Goal: Information Seeking & Learning: Learn about a topic

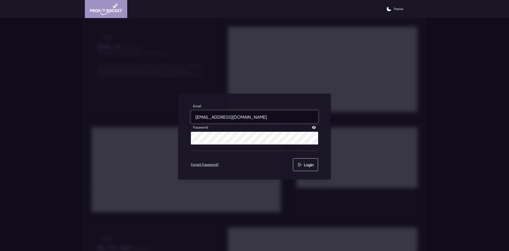
drag, startPoint x: 0, startPoint y: 0, endPoint x: 237, endPoint y: 122, distance: 267.1
click at [237, 122] on input "kalynp+premier@m2north.com" at bounding box center [254, 116] width 127 height 13
type input "kalynp+pmi@m2north.com"
click at [307, 161] on button "Login" at bounding box center [305, 164] width 25 height 13
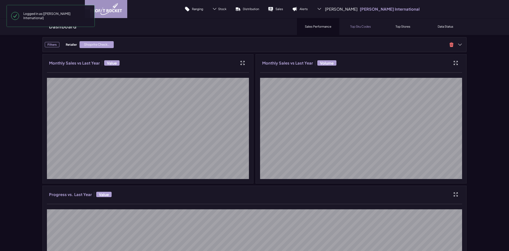
click at [348, 21] on div "Top Sku Codes" at bounding box center [361, 26] width 42 height 17
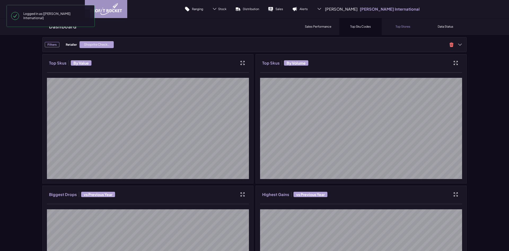
click at [391, 25] on div "Top Stores" at bounding box center [403, 26] width 42 height 17
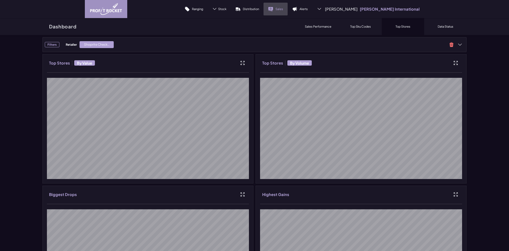
click at [274, 11] on icon at bounding box center [270, 8] width 5 height 5
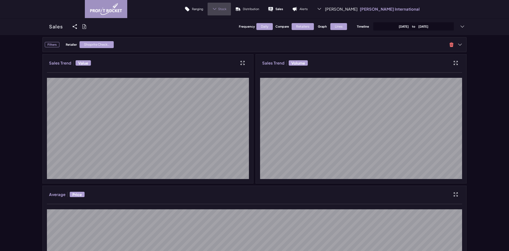
click at [227, 8] on span "Stock" at bounding box center [222, 9] width 8 height 4
click at [222, 24] on p "Trend" at bounding box center [218, 24] width 8 height 4
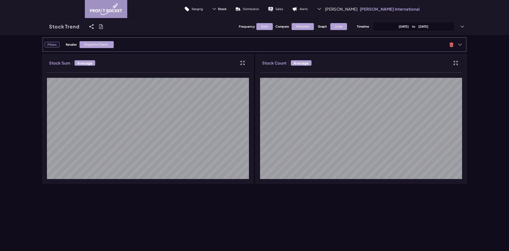
click at [96, 45] on div "Shoprite Check.." at bounding box center [97, 44] width 34 height 7
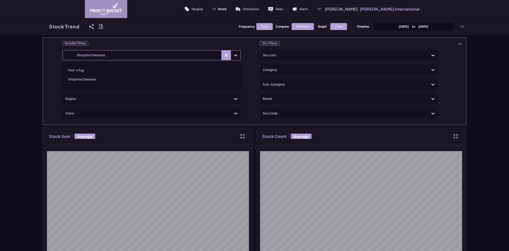
click at [115, 54] on div at bounding box center [142, 55] width 153 height 8
click at [119, 71] on div "Pick 'n Pay" at bounding box center [152, 70] width 174 height 9
click at [57, 58] on div "Retailer Filters option Pick 'n Pay, selected. option Pick 'n Pay selected, 1 o…" at bounding box center [254, 146] width 424 height 219
click at [81, 69] on div at bounding box center [147, 70] width 163 height 8
click at [51, 69] on div "Retailer Filters Pick 'n Pay Use Up and Down to choose options, press Enter to …" at bounding box center [254, 146] width 424 height 219
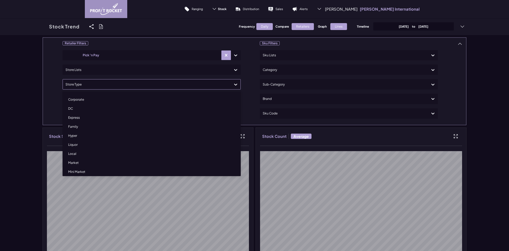
click at [73, 84] on div at bounding box center [147, 84] width 163 height 8
click at [52, 79] on div "Retailer Filters Pick 'n Pay Store Lists option Corporate focused, 1 of 10. 10 …" at bounding box center [254, 146] width 424 height 219
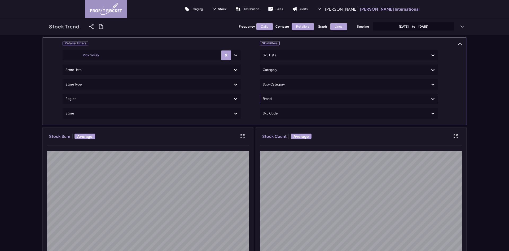
click at [306, 98] on div at bounding box center [344, 99] width 163 height 8
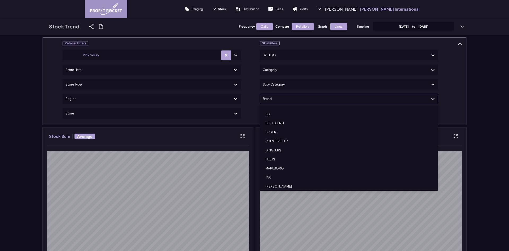
click at [277, 140] on div "CHESTERFIELD" at bounding box center [349, 141] width 174 height 9
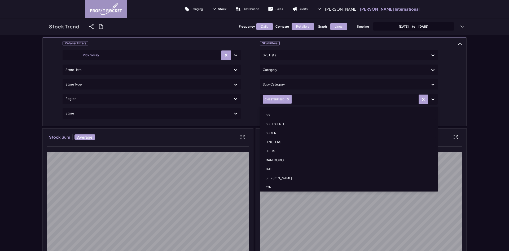
click at [12, 74] on div "Retailer Filters Pick 'n Pay Store Lists Store Type Region Store Sku Filters Sk…" at bounding box center [254, 160] width 509 height 251
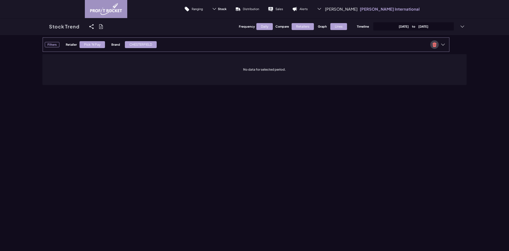
click at [436, 46] on span at bounding box center [435, 44] width 8 height 8
click at [90, 13] on img at bounding box center [106, 9] width 32 height 12
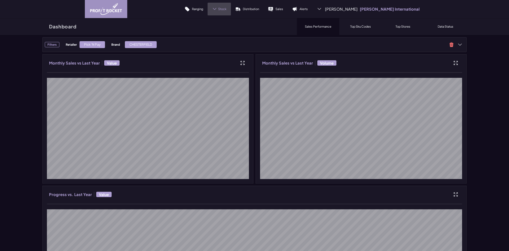
click at [227, 8] on span "Stock" at bounding box center [222, 9] width 8 height 4
click at [222, 23] on p "Trend" at bounding box center [218, 24] width 8 height 4
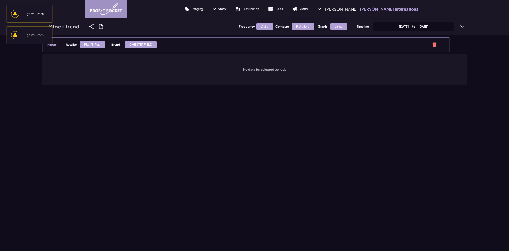
click at [409, 47] on div "Retailer Pick 'n Pay Brand CHESTERFIELD" at bounding box center [247, 45] width 363 height 8
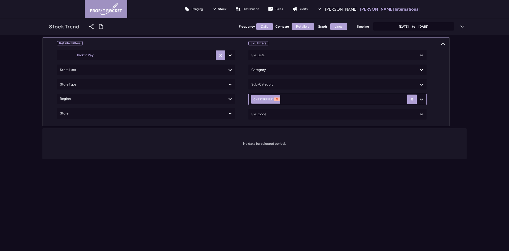
click at [275, 99] on icon "Remove CHESTERFIELD" at bounding box center [277, 99] width 4 height 4
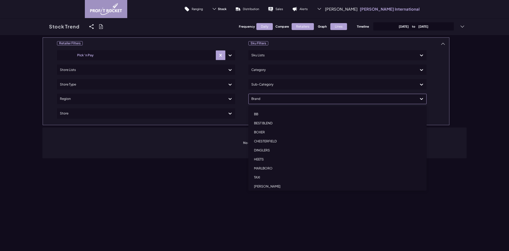
click at [279, 102] on div at bounding box center [333, 99] width 163 height 8
click at [281, 140] on div "CHESTERFIELD" at bounding box center [338, 141] width 174 height 9
click at [135, 165] on div "Retailer Filters Pick 'n Pay Store Lists Store Type Region Store Sku Filters Sk…" at bounding box center [254, 160] width 509 height 251
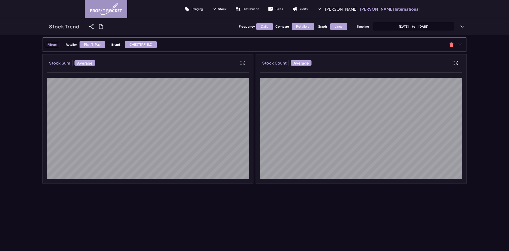
click at [412, 42] on div "Retailer Pick 'n Pay Brand CHESTERFIELD" at bounding box center [256, 45] width 380 height 8
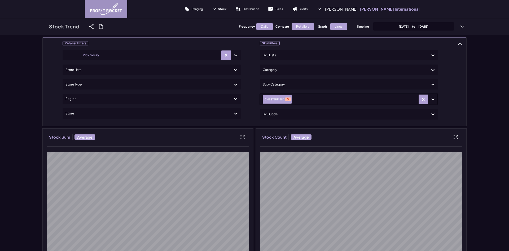
click at [287, 98] on icon "Remove CHESTERFIELD" at bounding box center [289, 99] width 4 height 4
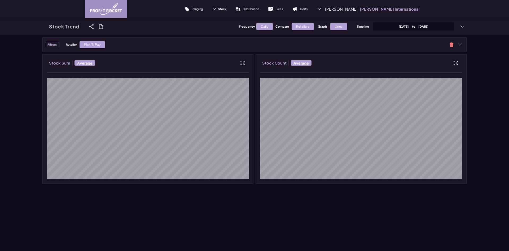
click at [268, 25] on div "Daily" at bounding box center [265, 26] width 16 height 7
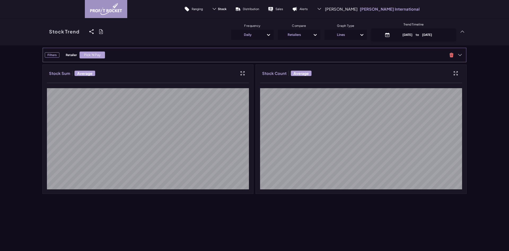
click at [98, 54] on div "Pick 'n Pay" at bounding box center [92, 54] width 25 height 7
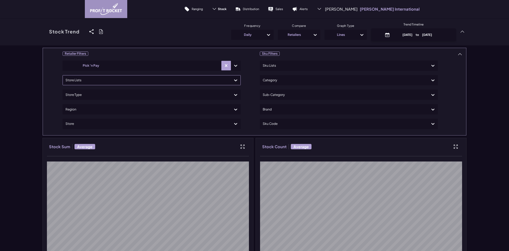
click at [95, 78] on div at bounding box center [147, 80] width 163 height 8
click at [126, 59] on div "Retailer Filters Pick 'n Pay Use Up and Down to choose options, press Enter to …" at bounding box center [254, 156] width 424 height 219
click at [143, 68] on div at bounding box center [147, 66] width 163 height 8
click at [128, 90] on div "Shoprite Checkers" at bounding box center [152, 89] width 174 height 9
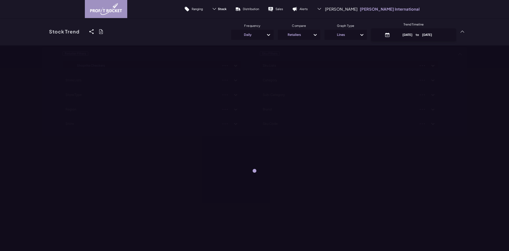
click at [501, 123] on div "Retailer Filters Shoprite Checkers Store Lists Store Type Region Store Sku Filt…" at bounding box center [254, 170] width 509 height 251
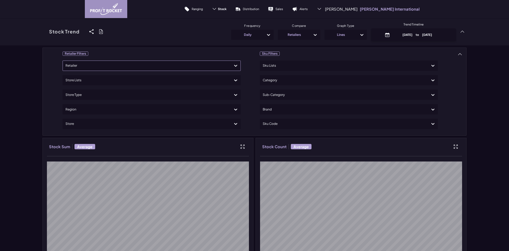
click at [147, 42] on div "Stock Trend Share View We'll email you as well as your recipients a link to the…" at bounding box center [254, 31] width 424 height 27
click at [150, 65] on div at bounding box center [147, 66] width 163 height 8
click at [131, 92] on div "Shoprite Checkers" at bounding box center [152, 89] width 174 height 9
click at [34, 81] on div "Retailer Filters option Shoprite Checkers, selected. option Shoprite Checkers s…" at bounding box center [254, 170] width 509 height 251
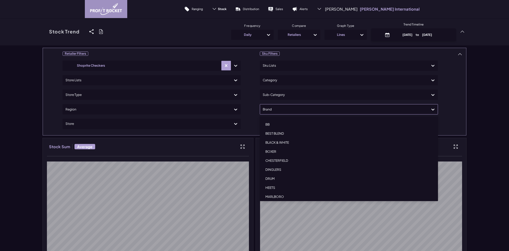
click at [287, 111] on div at bounding box center [344, 109] width 163 height 8
click at [281, 159] on div "CHESTERFIELD" at bounding box center [349, 160] width 174 height 9
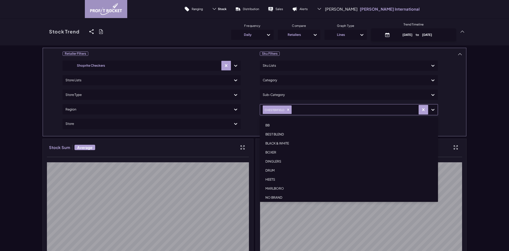
click at [24, 101] on div "Retailer Filters Shoprite Checkers Store Lists Store Type Region Store Sku Filt…" at bounding box center [254, 170] width 509 height 251
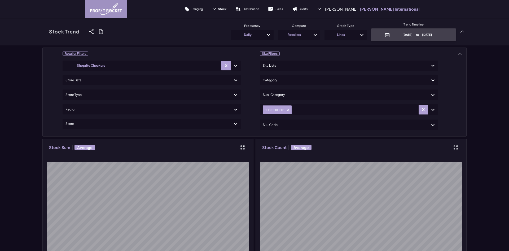
click at [404, 34] on p "May 20th, 2025 to May 29th, 2025" at bounding box center [417, 35] width 51 height 4
select select "8"
select select "2025"
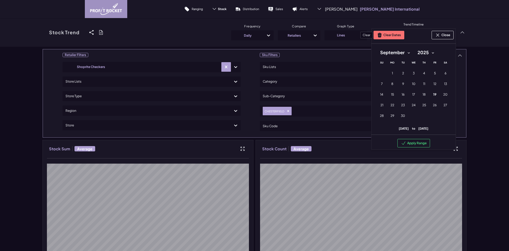
click at [391, 34] on button "Clear Dates" at bounding box center [389, 35] width 31 height 8
click at [489, 63] on div "Retailer Filters Shoprite Checkers Store Lists Store Type Region Store Sku Filt…" at bounding box center [254, 172] width 509 height 251
click at [390, 37] on button "Clear Dates" at bounding box center [389, 35] width 31 height 8
click at [421, 141] on button "Apply Range" at bounding box center [414, 143] width 33 height 8
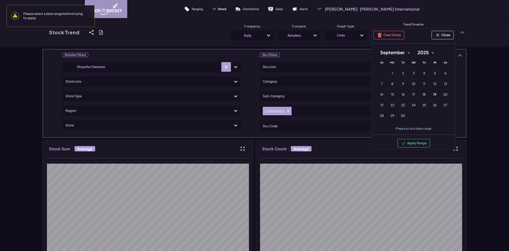
click at [402, 54] on select "January February March April May June July August September October November De…" at bounding box center [395, 53] width 37 height 10
click at [377, 48] on select "January February March April May June July August September October November De…" at bounding box center [395, 53] width 37 height 10
click at [409, 74] on button "1 1st January (Wednesday)" at bounding box center [414, 73] width 11 height 11
click at [399, 55] on select "January February March April May June July August September October November De…" at bounding box center [391, 53] width 29 height 10
select select "11"
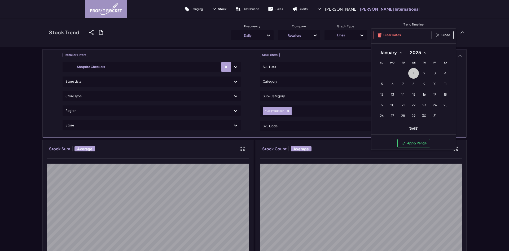
click at [377, 48] on select "January February March April May June July August September October November De…" at bounding box center [391, 53] width 29 height 10
click at [411, 143] on button "Apply Range" at bounding box center [414, 143] width 33 height 8
click at [416, 119] on button "31 31st December (Wednesday)" at bounding box center [414, 115] width 11 height 11
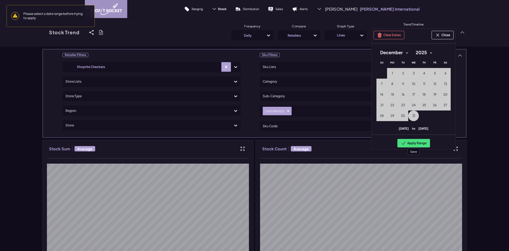
click at [421, 142] on button "Apply Range" at bounding box center [414, 143] width 33 height 8
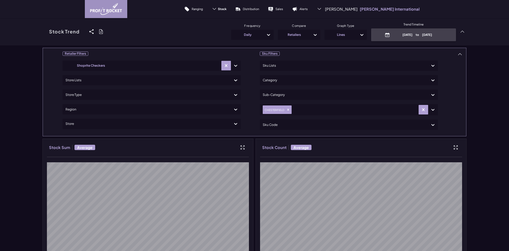
click at [422, 37] on p "January 1st, 2025 to December 31st, 2025" at bounding box center [417, 35] width 51 height 4
select select "8"
select select "2025"
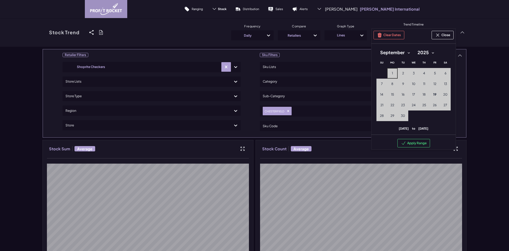
click at [390, 71] on button "1 1st September (Monday)" at bounding box center [392, 73] width 11 height 11
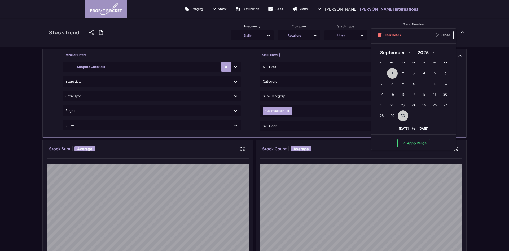
click at [401, 116] on span "30" at bounding box center [403, 116] width 4 height 4
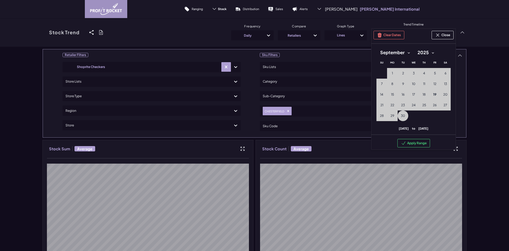
click at [407, 142] on button "Apply Range" at bounding box center [414, 143] width 33 height 8
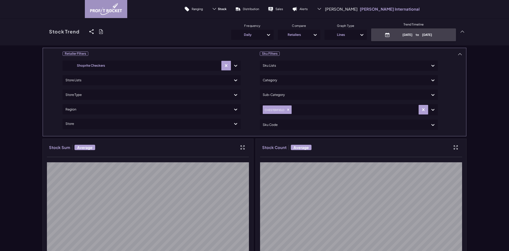
click at [406, 36] on p "January 1st, 2025 to September 30th, 2025" at bounding box center [417, 35] width 51 height 4
select select "8"
select select "2025"
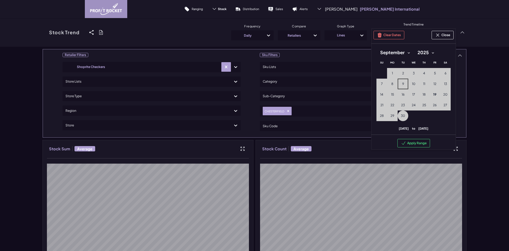
click at [402, 85] on span "9" at bounding box center [403, 84] width 2 height 4
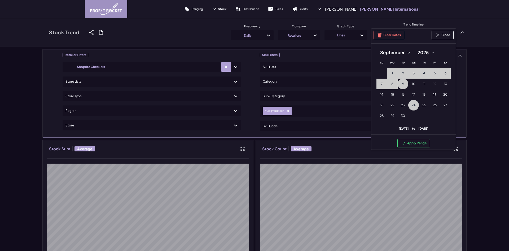
click at [415, 103] on button "24 24th September (Wednesday)" at bounding box center [414, 105] width 11 height 11
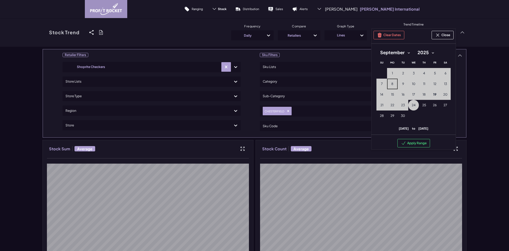
click at [395, 82] on button "8 8th September (Monday)" at bounding box center [392, 84] width 11 height 11
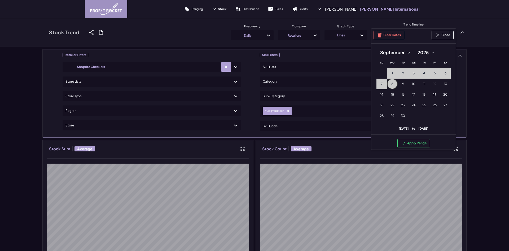
click at [395, 84] on button "8 8th September (Monday)" at bounding box center [392, 84] width 11 height 11
click at [406, 88] on td "9 9th September (Tuesday)" at bounding box center [403, 84] width 11 height 11
click at [434, 94] on span "19" at bounding box center [435, 94] width 3 height 4
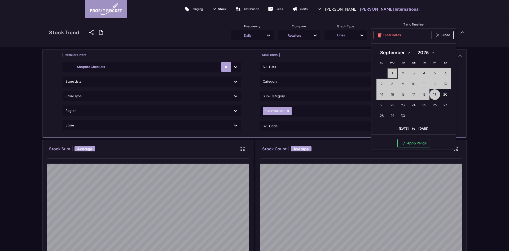
click at [392, 74] on button "1 1st September (Monday)" at bounding box center [392, 73] width 11 height 11
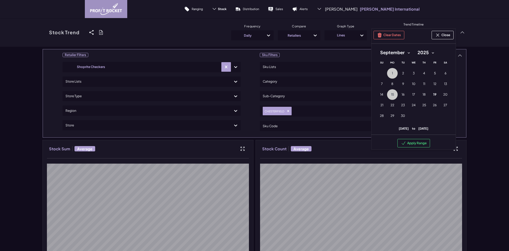
click at [394, 91] on button "15 15th September (Monday)" at bounding box center [392, 94] width 11 height 11
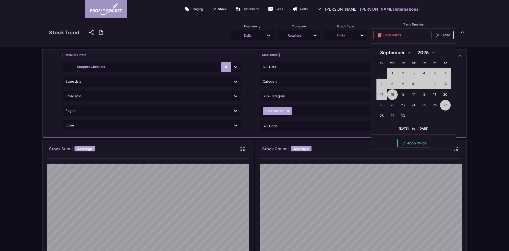
click at [441, 106] on button "27 27th September (Saturday)" at bounding box center [445, 105] width 11 height 11
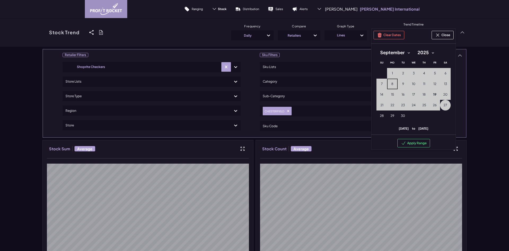
click at [392, 84] on span "8" at bounding box center [393, 84] width 2 height 4
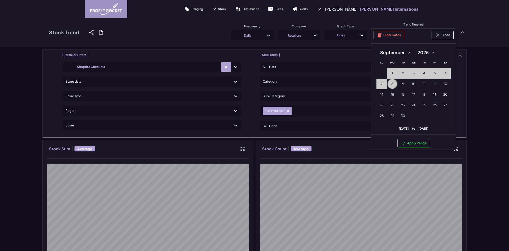
click at [392, 84] on span "8" at bounding box center [393, 84] width 2 height 4
click at [441, 99] on button "20 20th September (Saturday)" at bounding box center [445, 94] width 11 height 11
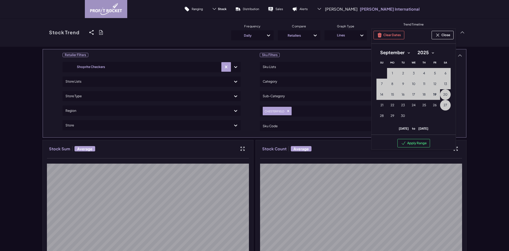
click at [440, 103] on button "27 27th September (Saturday)" at bounding box center [445, 105] width 11 height 11
click at [389, 74] on button "1 1st September (Monday)" at bounding box center [392, 73] width 11 height 11
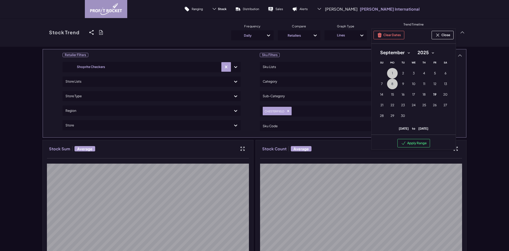
click at [392, 85] on span "8" at bounding box center [393, 84] width 2 height 4
click at [433, 105] on span "26" at bounding box center [435, 105] width 4 height 4
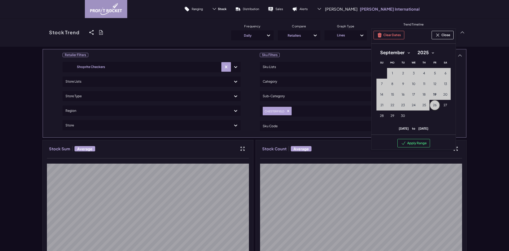
click at [433, 105] on span "26" at bounding box center [435, 105] width 4 height 4
click at [388, 85] on button "8 8th September (Monday)" at bounding box center [392, 84] width 11 height 11
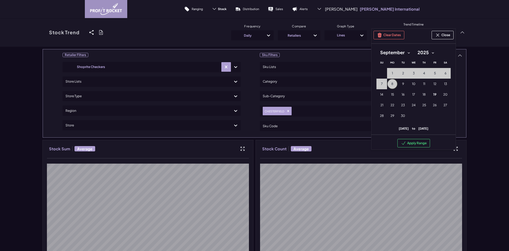
click at [388, 85] on button "8 8th September (Monday)" at bounding box center [392, 84] width 11 height 11
click at [423, 94] on span "18" at bounding box center [424, 94] width 3 height 4
click at [387, 84] on button "8 8th September (Monday)" at bounding box center [392, 84] width 11 height 11
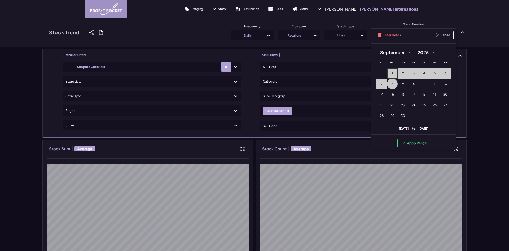
click at [392, 74] on button "1 1st September (Monday)" at bounding box center [392, 73] width 11 height 11
click at [399, 104] on button "23 23rd September (Tuesday)" at bounding box center [403, 105] width 11 height 11
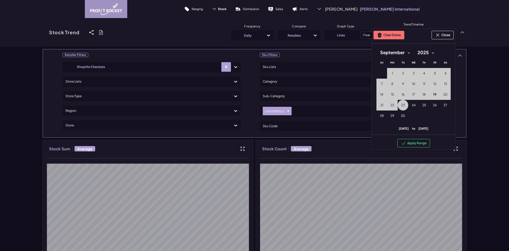
click at [394, 38] on button "Clear Dates" at bounding box center [389, 35] width 31 height 8
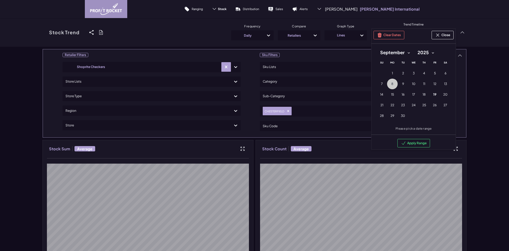
click at [392, 86] on button "8 8th September (Monday)" at bounding box center [392, 84] width 11 height 11
click at [419, 105] on button "25 25th September (Thursday)" at bounding box center [424, 105] width 11 height 11
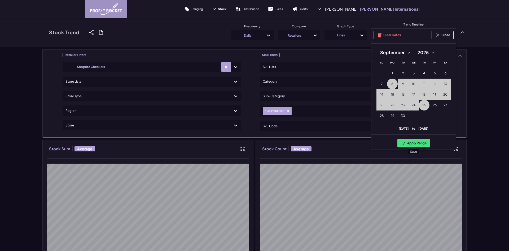
click at [418, 141] on button "Apply Range" at bounding box center [414, 143] width 33 height 8
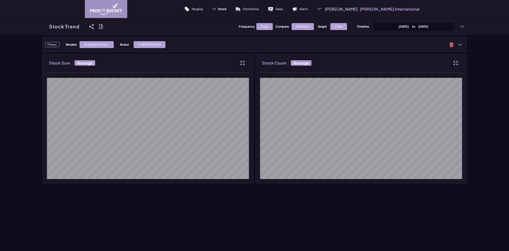
click at [482, 122] on div "Filters Retailer Shoprite Check.. Brand CHESTERFIELD Stock Sum Average Stock Co…" at bounding box center [254, 160] width 509 height 251
click at [476, 109] on div "Filters Retailer Shoprite Check.. Brand CHESTERFIELD Stock Sum Average Stock Co…" at bounding box center [254, 160] width 509 height 251
